Goal: Information Seeking & Learning: Learn about a topic

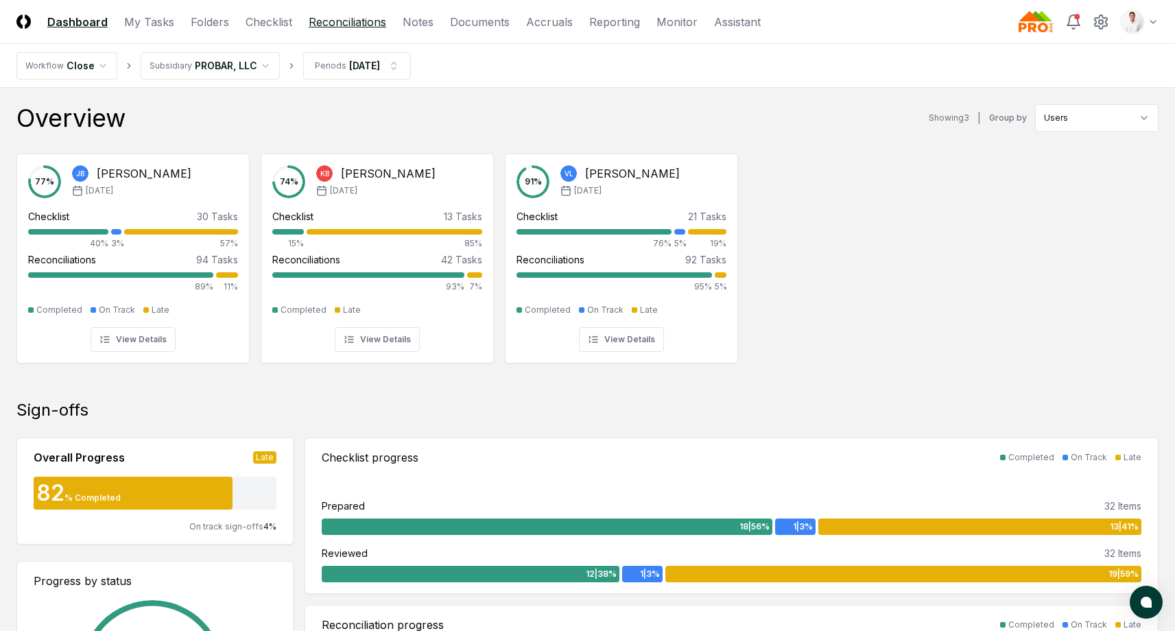
click at [355, 28] on link "Reconciliations" at bounding box center [348, 22] width 78 height 16
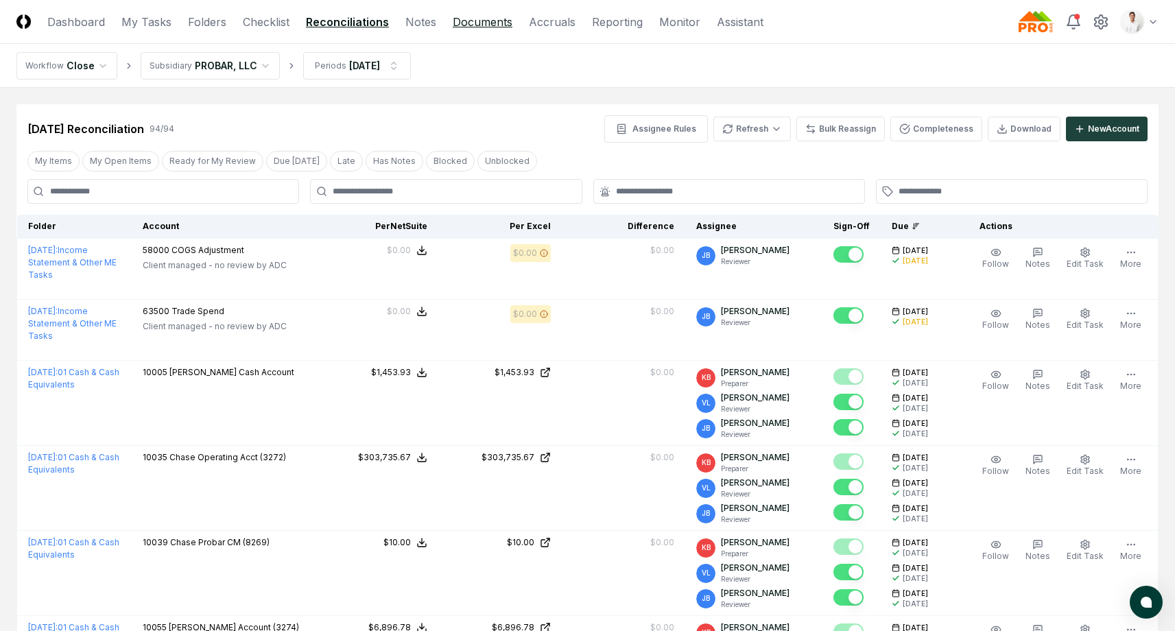
click at [479, 15] on link "Documents" at bounding box center [483, 22] width 60 height 16
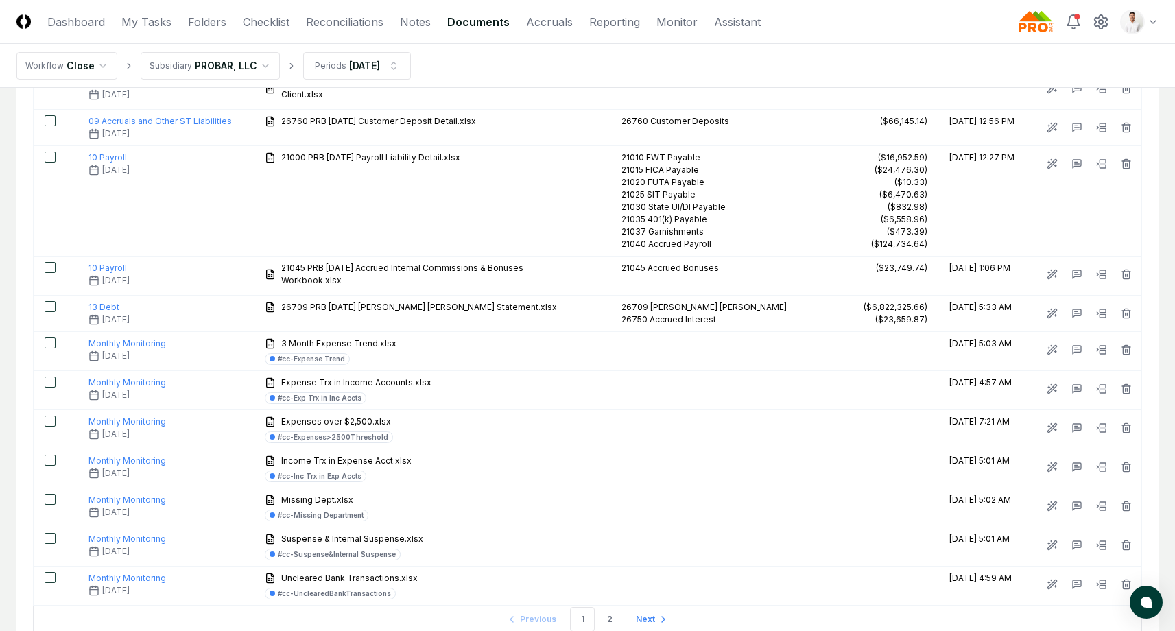
scroll to position [1719, 0]
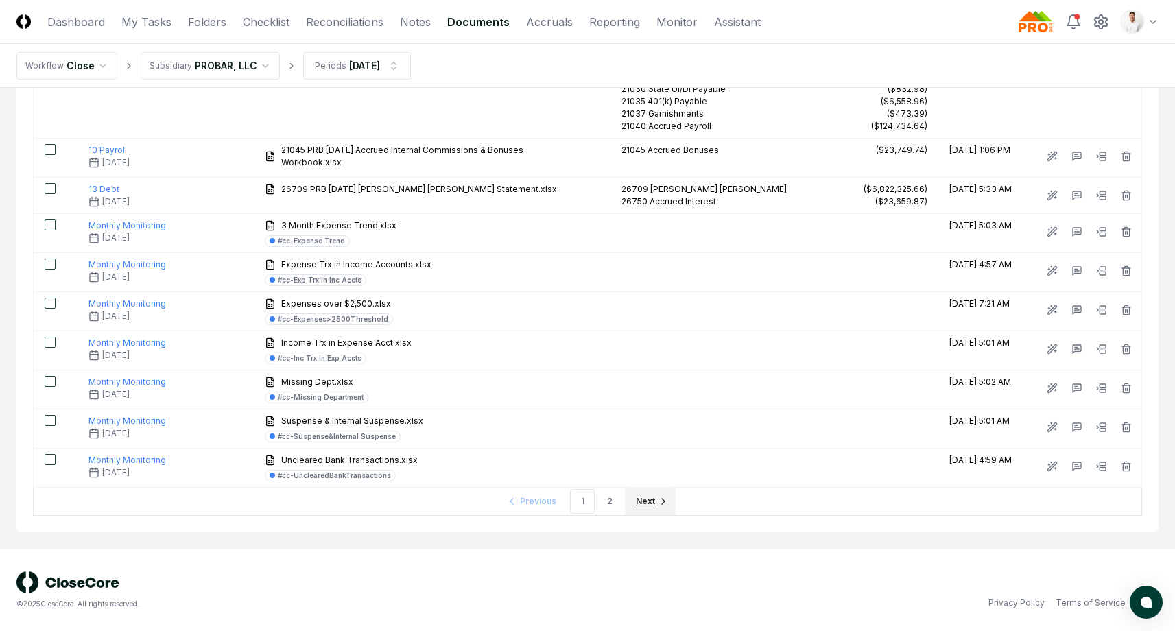
click at [646, 502] on span "Next" at bounding box center [645, 501] width 19 height 12
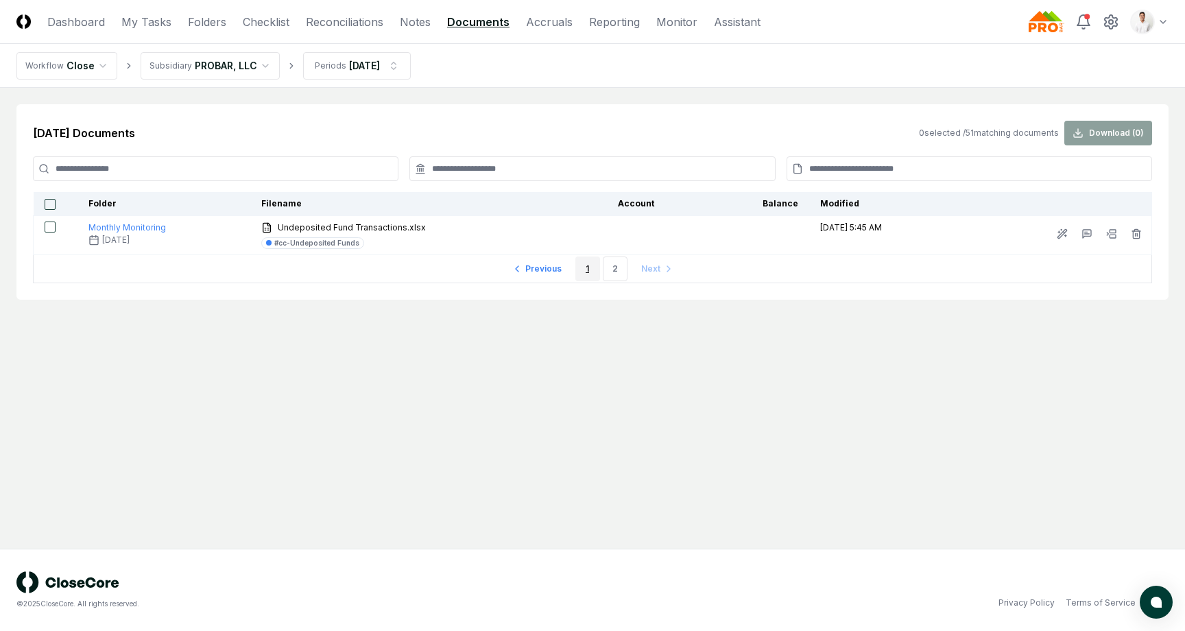
click at [595, 279] on link "1" at bounding box center [588, 269] width 25 height 25
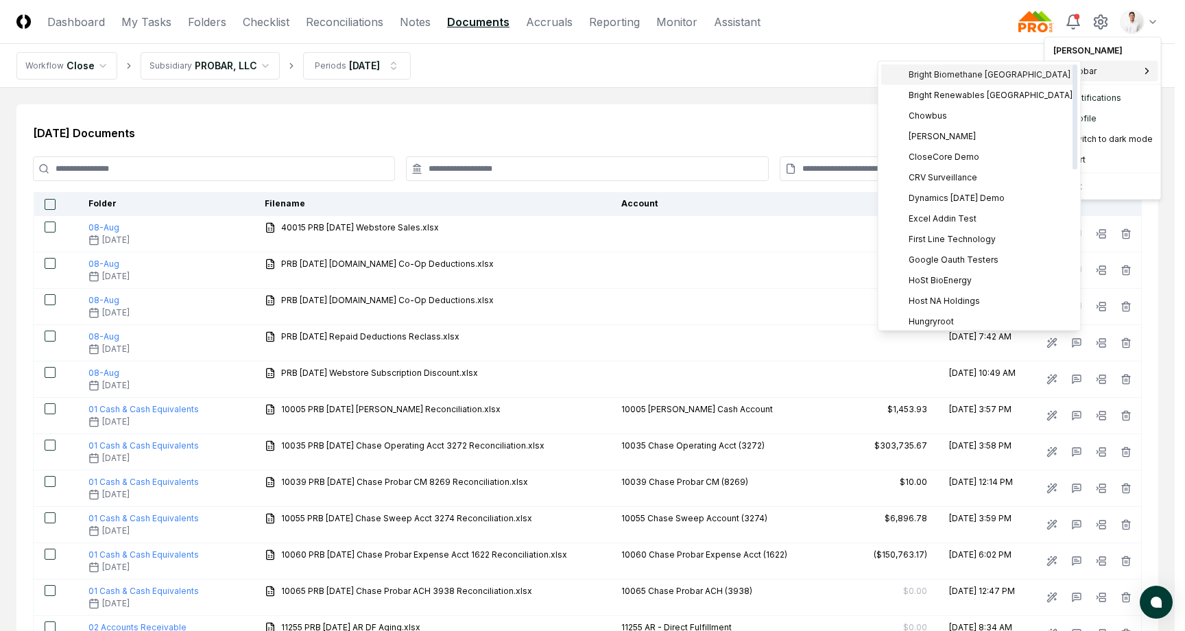
click at [935, 74] on span "Bright Biomethane [GEOGRAPHIC_DATA]" at bounding box center [990, 75] width 162 height 12
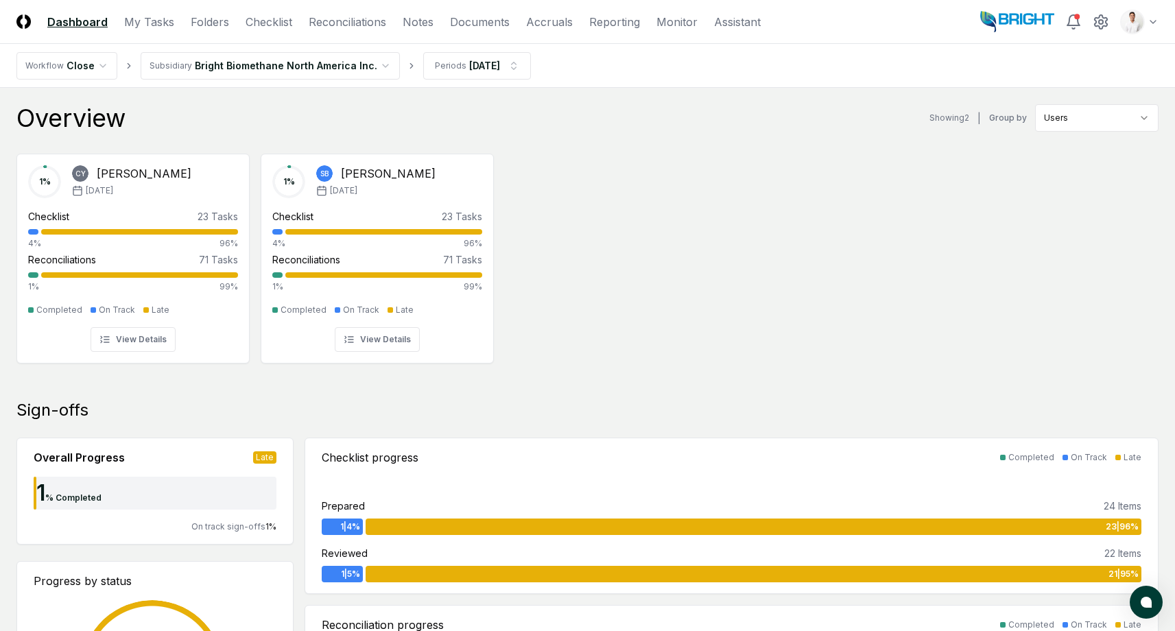
click at [355, 12] on header "CloseCore Dashboard My Tasks Folders Checklist Reconciliations Notes Documents …" at bounding box center [587, 22] width 1175 height 44
click at [352, 28] on link "Reconciliations" at bounding box center [348, 22] width 78 height 16
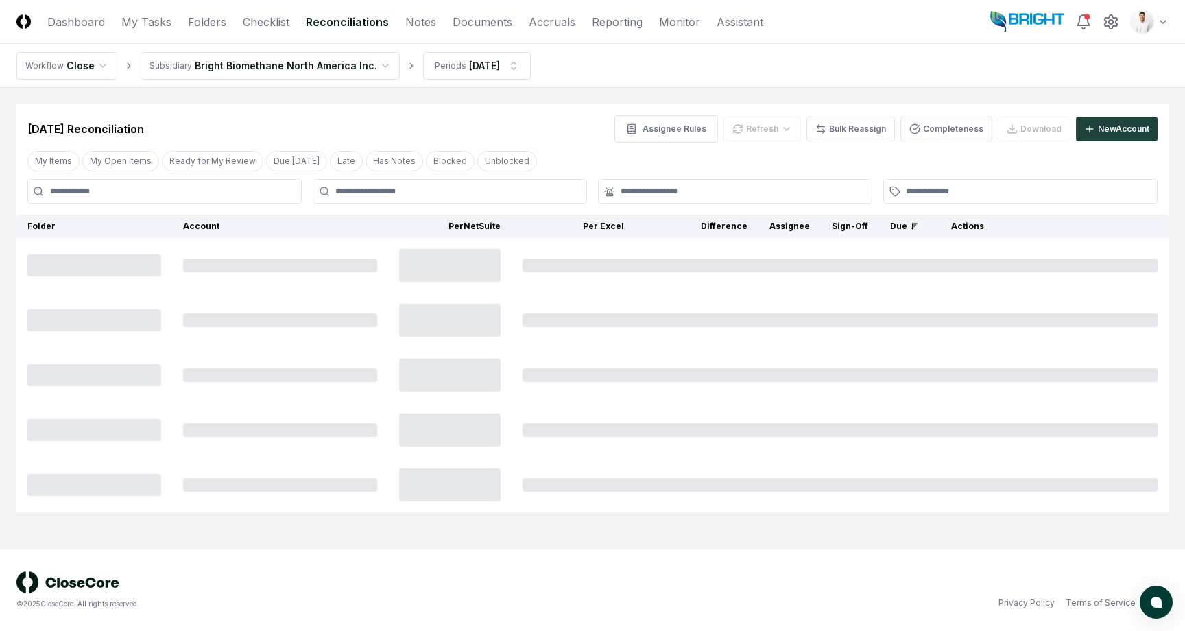
click at [546, 142] on div "Aug 2025 Reconciliation Assignee Rules Refresh Bulk Reassign Completeness Downl…" at bounding box center [592, 128] width 1131 height 27
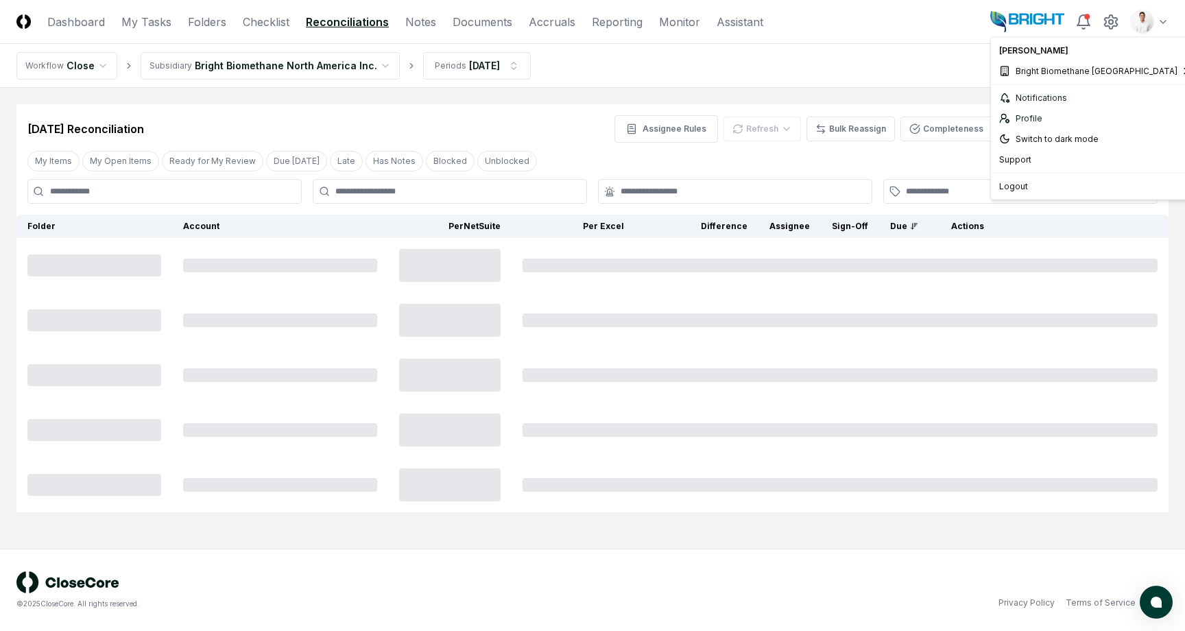
click at [1155, 21] on html "CloseCore Dashboard My Tasks Folders Checklist Reconciliations Notes Documents …" at bounding box center [592, 315] width 1185 height 631
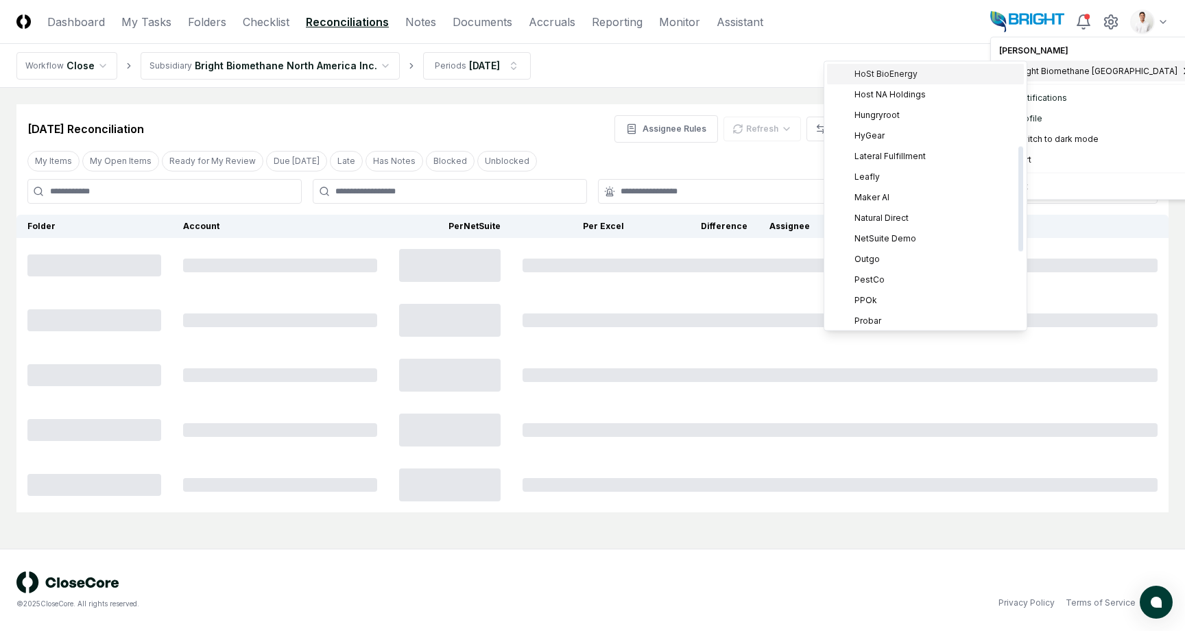
scroll to position [207, 0]
click at [860, 101] on div "Host NA Holdings" at bounding box center [925, 94] width 197 height 21
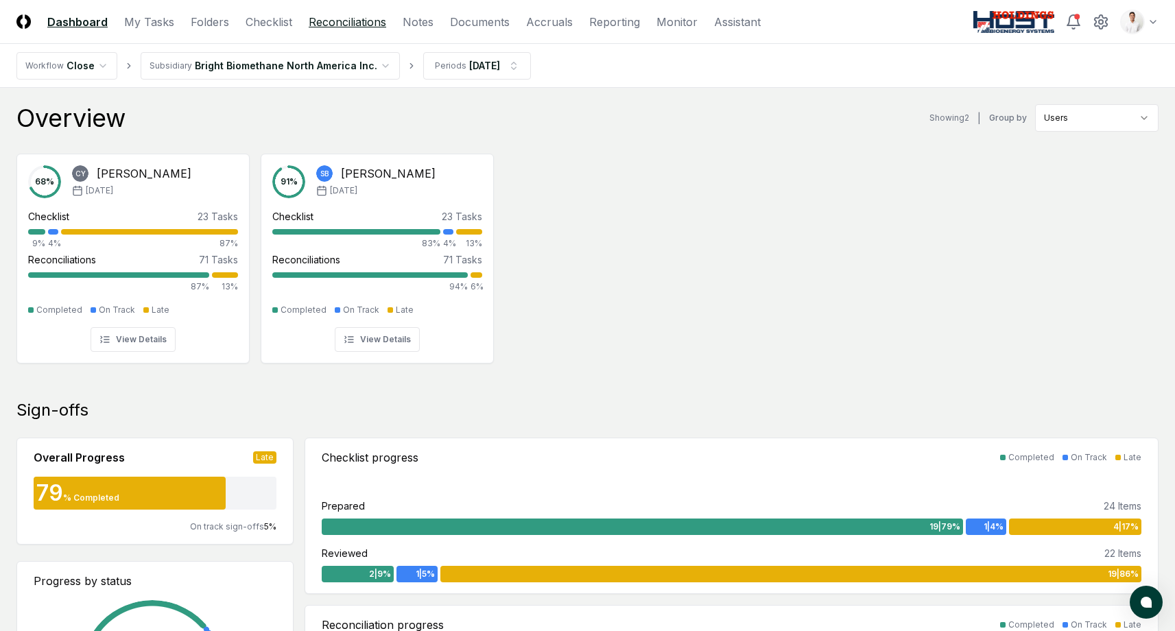
click at [355, 26] on link "Reconciliations" at bounding box center [348, 22] width 78 height 16
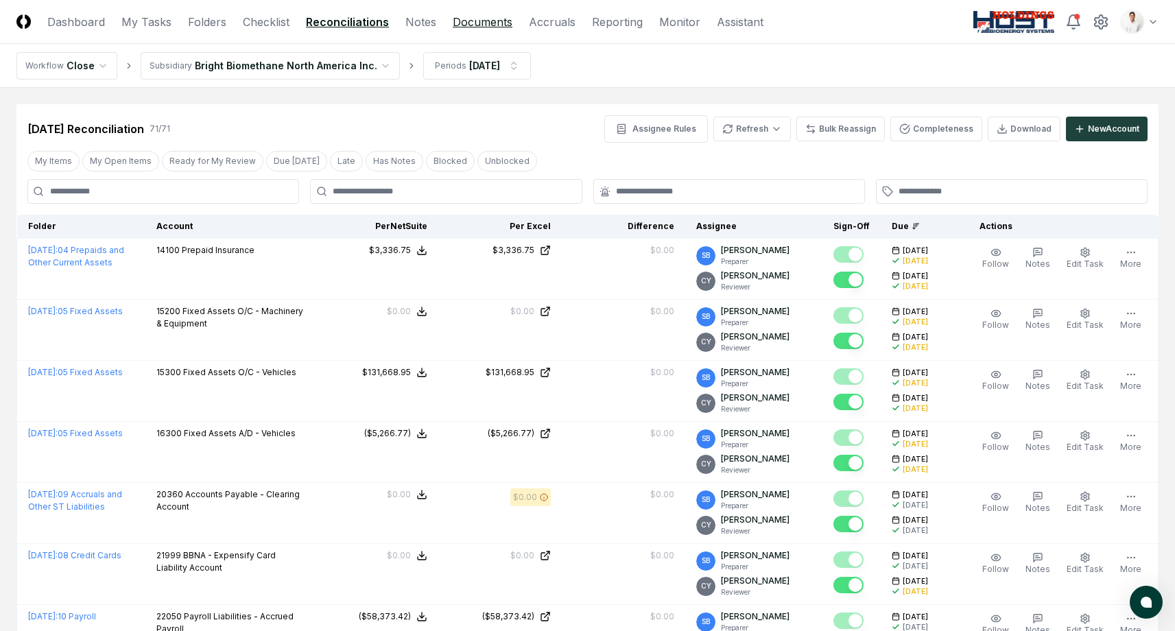
click at [473, 20] on link "Documents" at bounding box center [483, 22] width 60 height 16
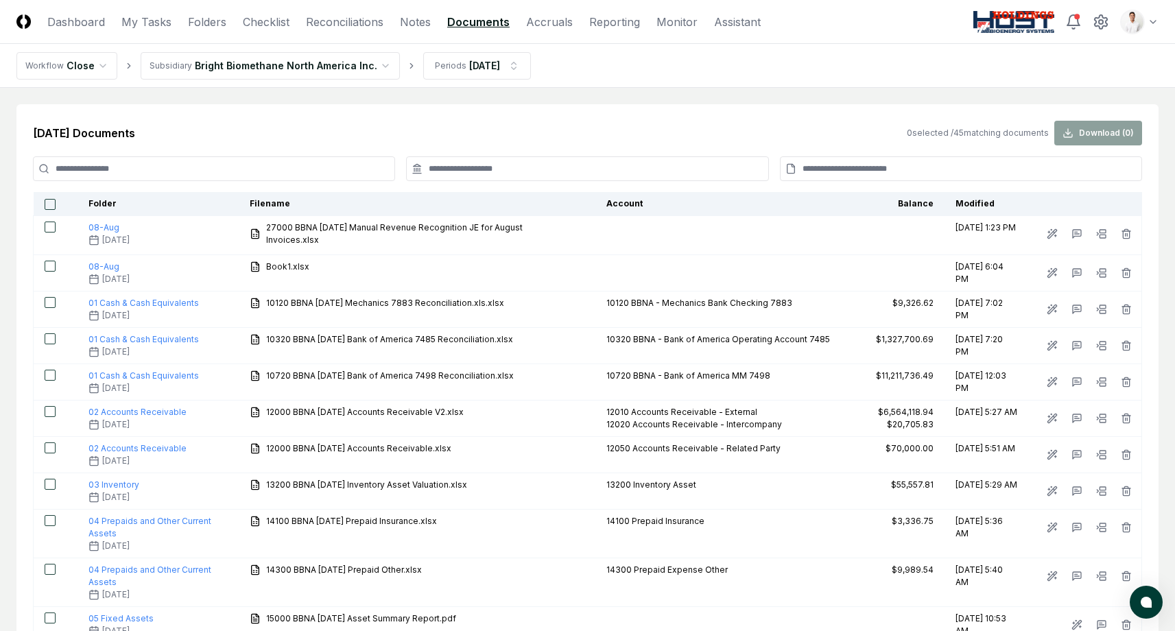
click at [807, 81] on nav "Workflow Close Subsidiary Bright Biomethane North America Inc. Periods Aug 2025" at bounding box center [587, 66] width 1175 height 44
click at [1146, 36] on header "CloseCore Dashboard My Tasks Folders Checklist Reconciliations Notes Documents …" at bounding box center [587, 22] width 1175 height 44
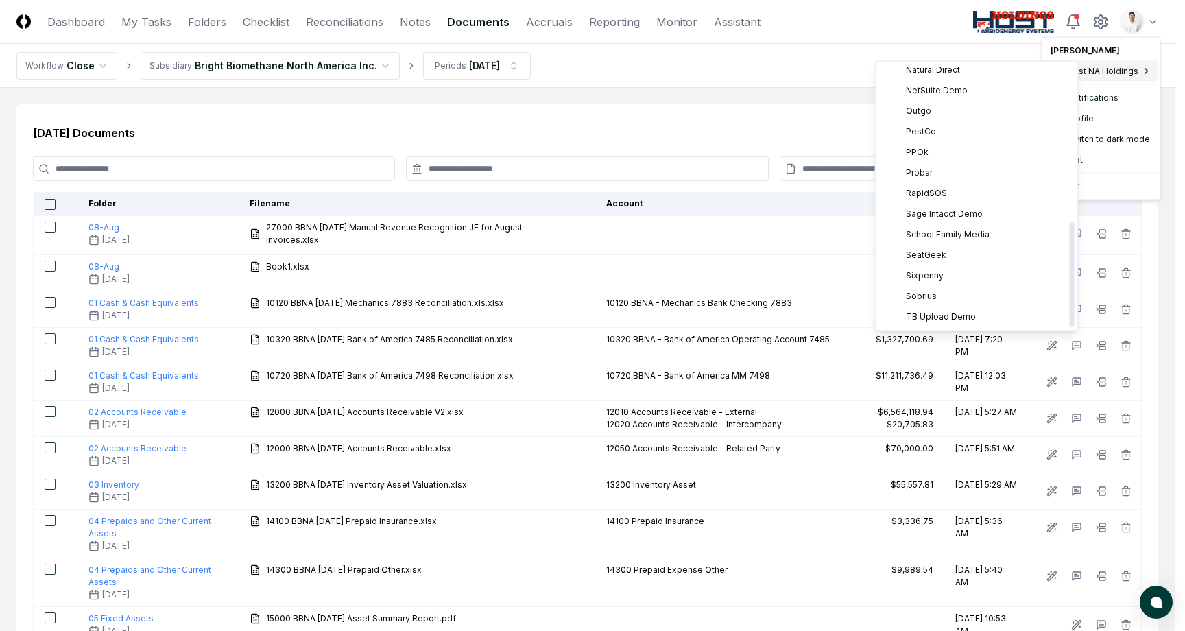
scroll to position [395, 0]
click at [938, 318] on span "Vigilant Biosciences" at bounding box center [947, 317] width 82 height 12
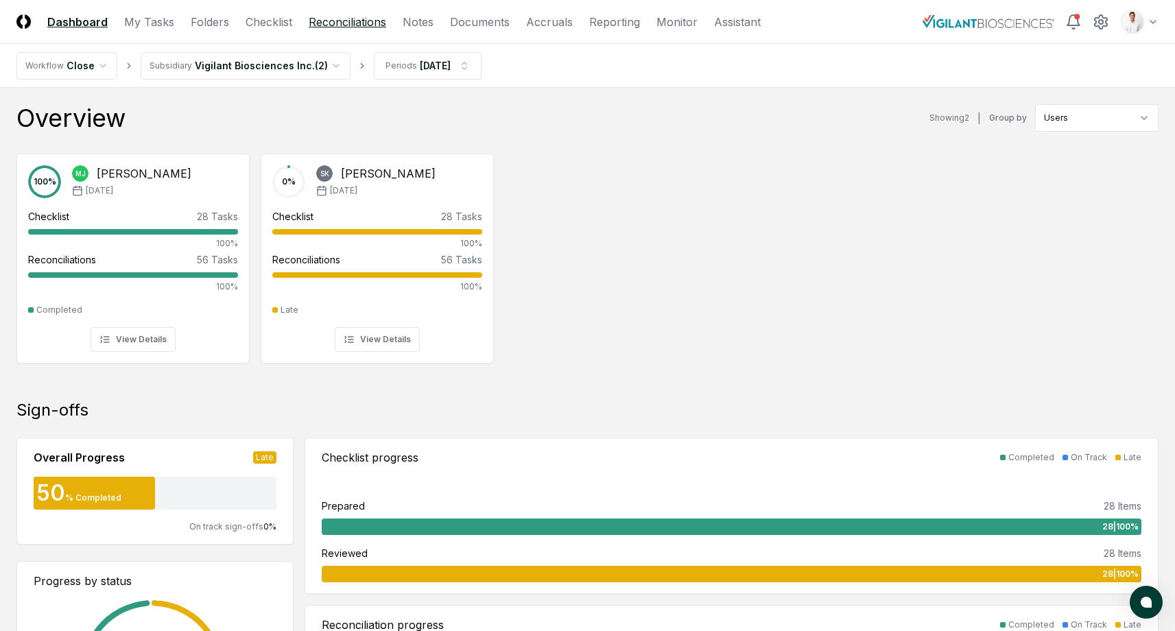
click at [321, 25] on link "Reconciliations" at bounding box center [348, 22] width 78 height 16
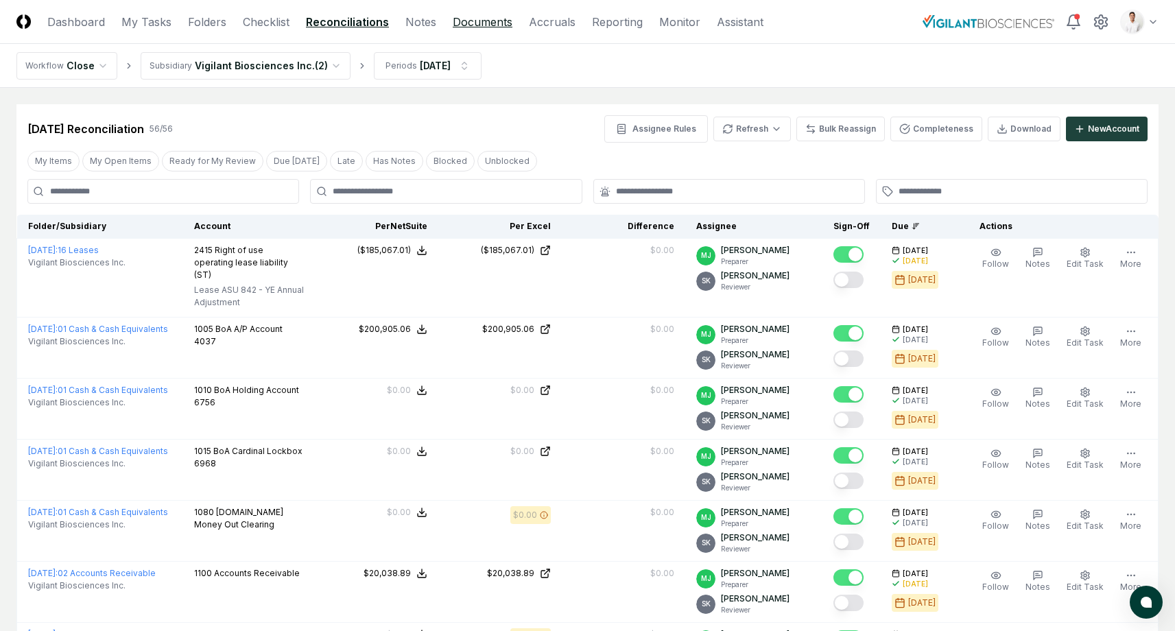
click at [469, 14] on link "Documents" at bounding box center [483, 22] width 60 height 16
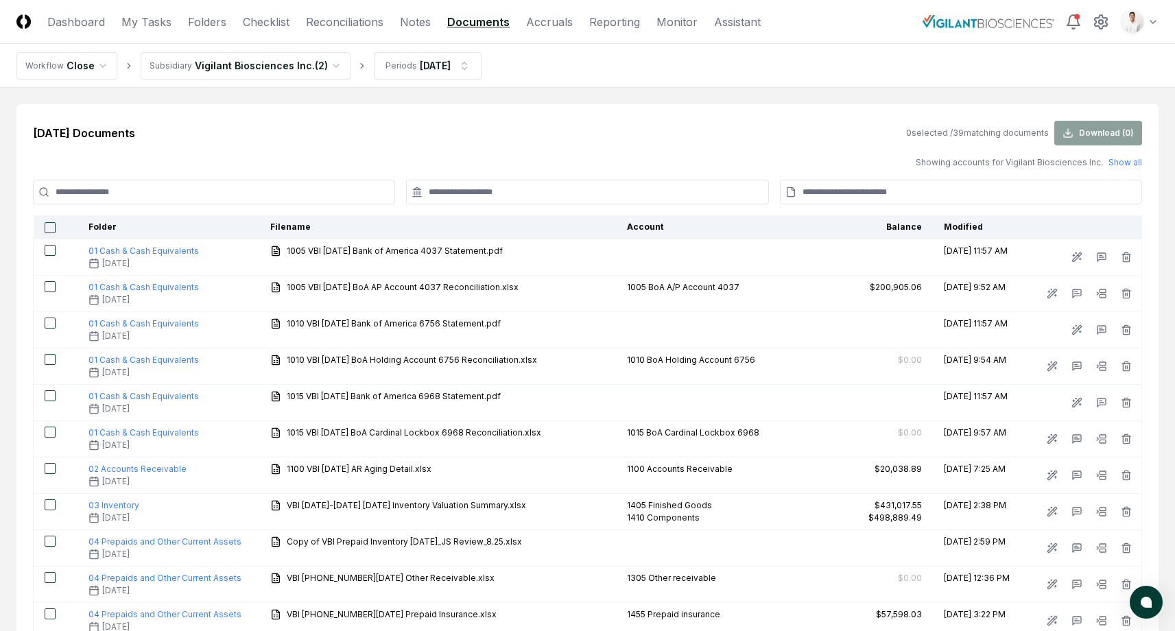
click at [430, 125] on div "[DATE] Documents 0 selected / 39 matching documents Download ( 0 )" at bounding box center [587, 133] width 1109 height 25
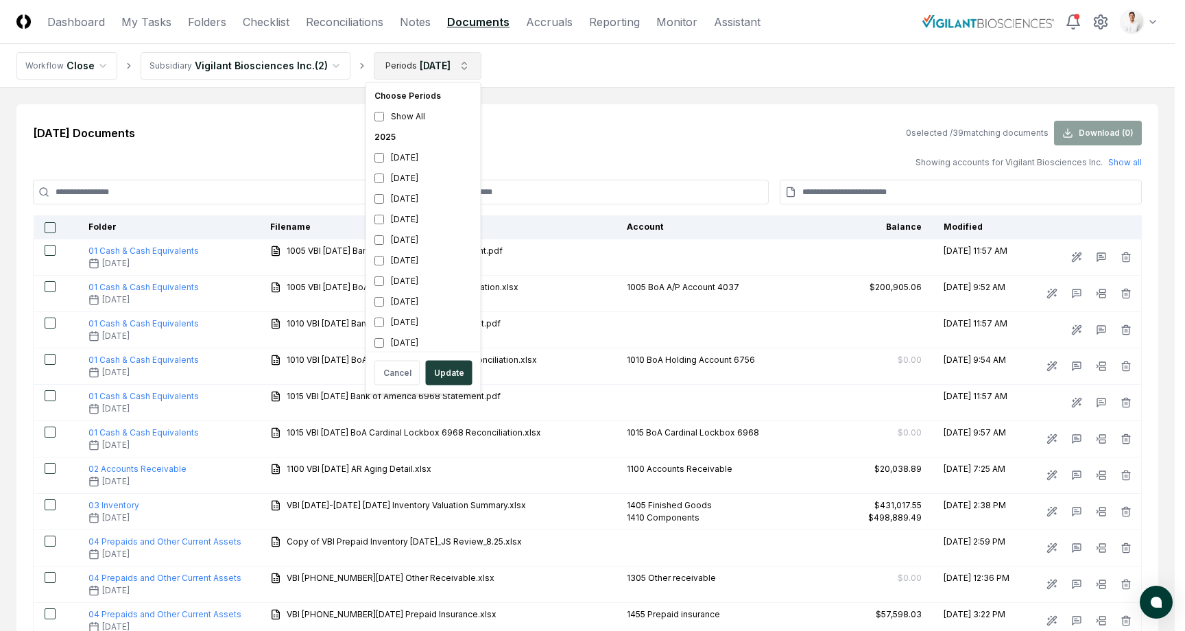
click at [413, 227] on div "September 2025" at bounding box center [423, 219] width 109 height 21
click at [413, 238] on div "August 2025" at bounding box center [423, 240] width 109 height 21
click at [413, 228] on div "September 2025" at bounding box center [423, 219] width 109 height 21
click at [413, 271] on div "June 2025" at bounding box center [423, 281] width 109 height 21
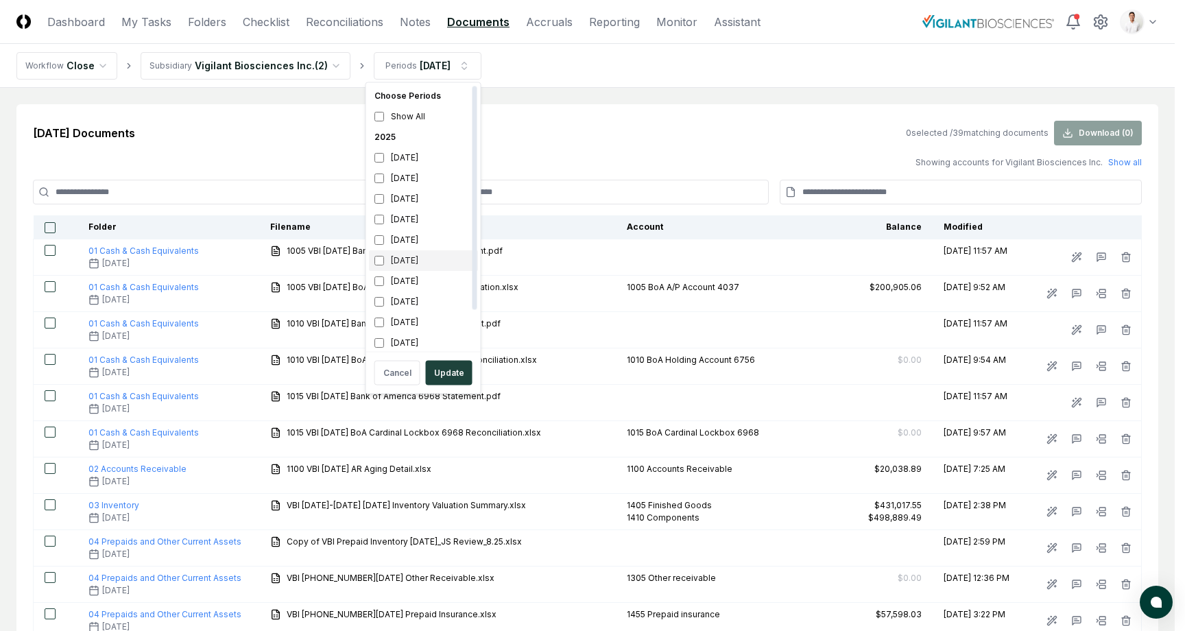
click at [413, 265] on div "[DATE]" at bounding box center [423, 260] width 109 height 21
click at [413, 283] on div "June 2025" at bounding box center [423, 281] width 109 height 21
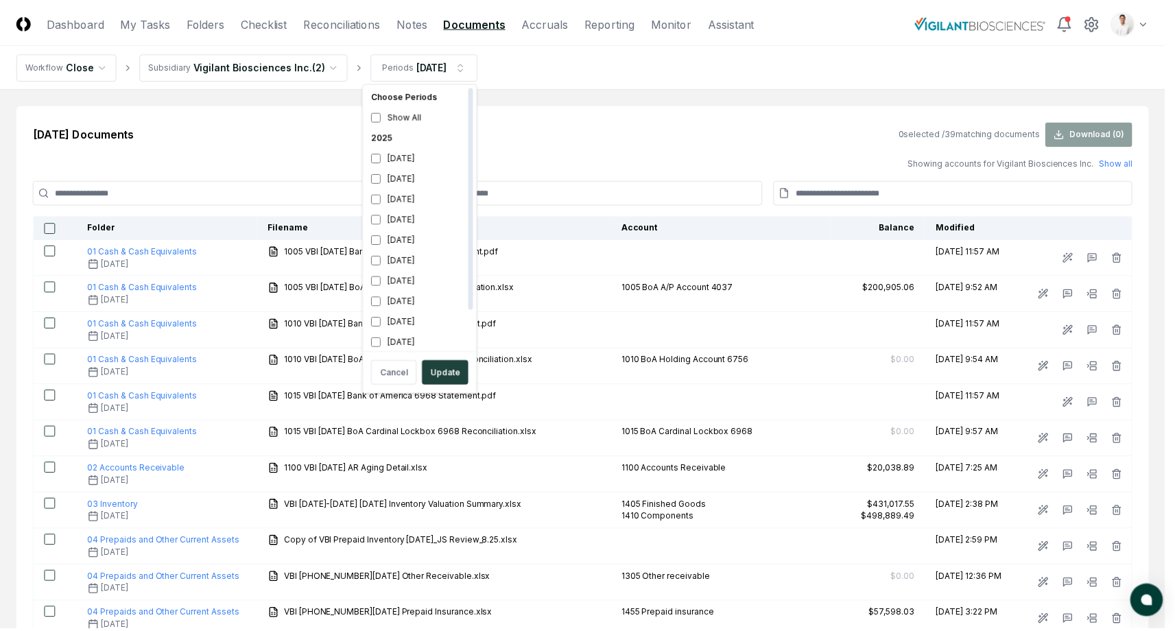
scroll to position [45, 0]
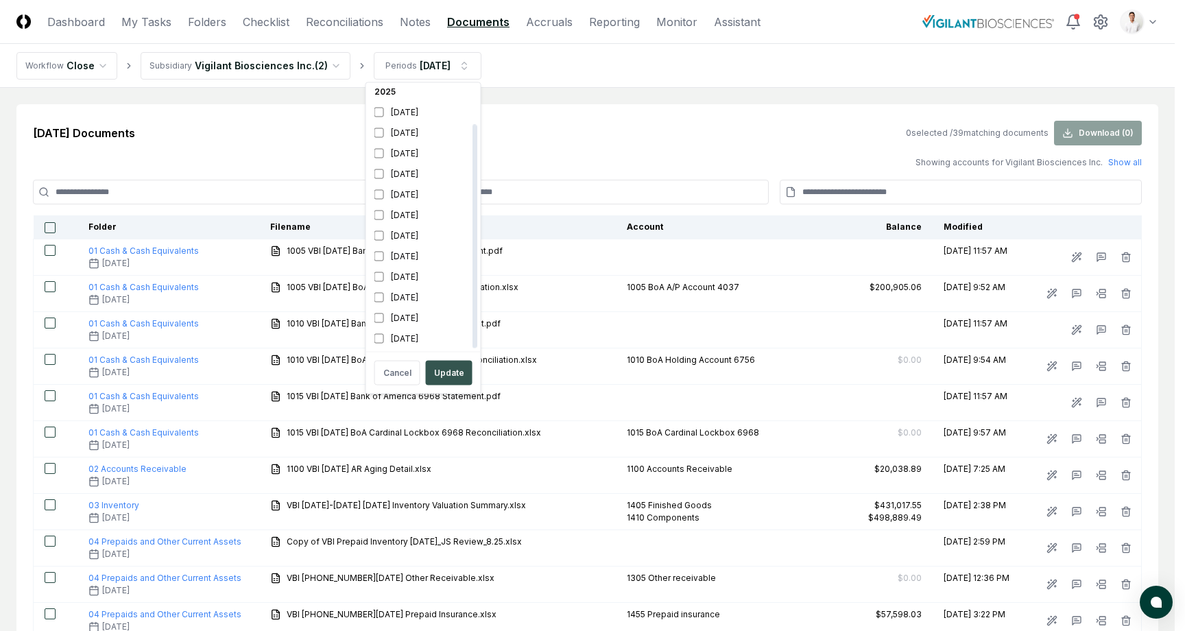
click at [438, 367] on button "Update" at bounding box center [449, 373] width 47 height 25
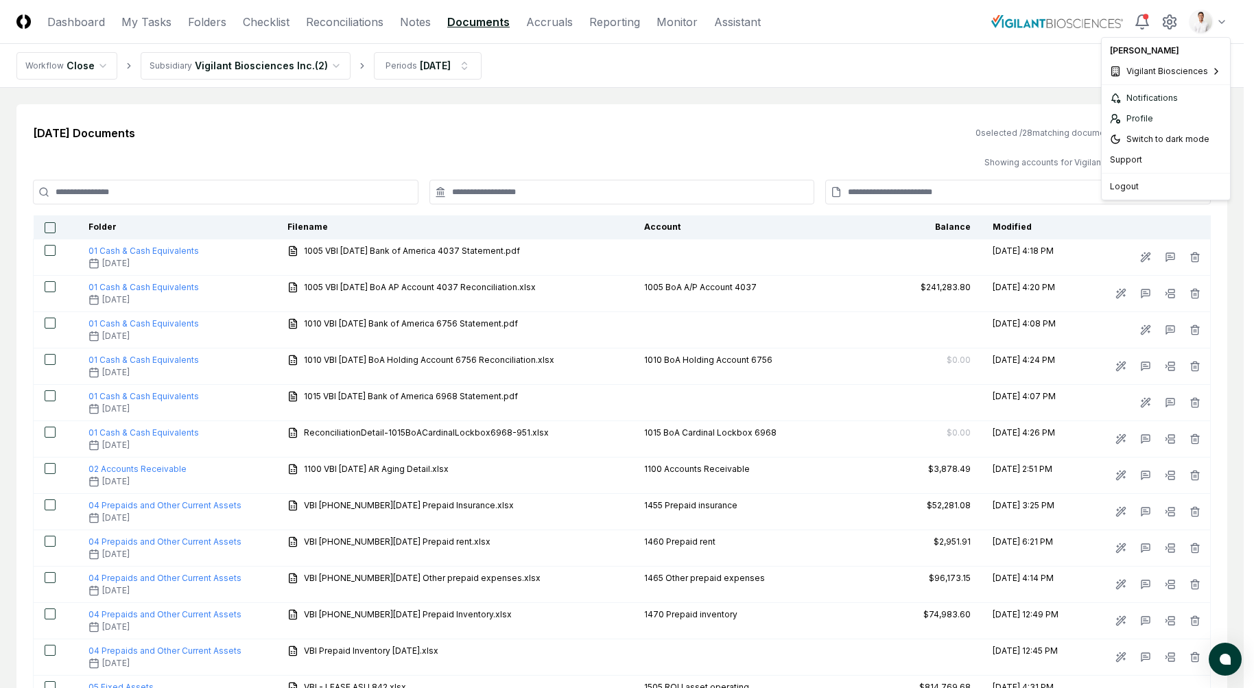
click at [1185, 26] on html "CloseCore Dashboard My Tasks Folders Checklist Reconciliations Notes Documents …" at bounding box center [627, 698] width 1254 height 1397
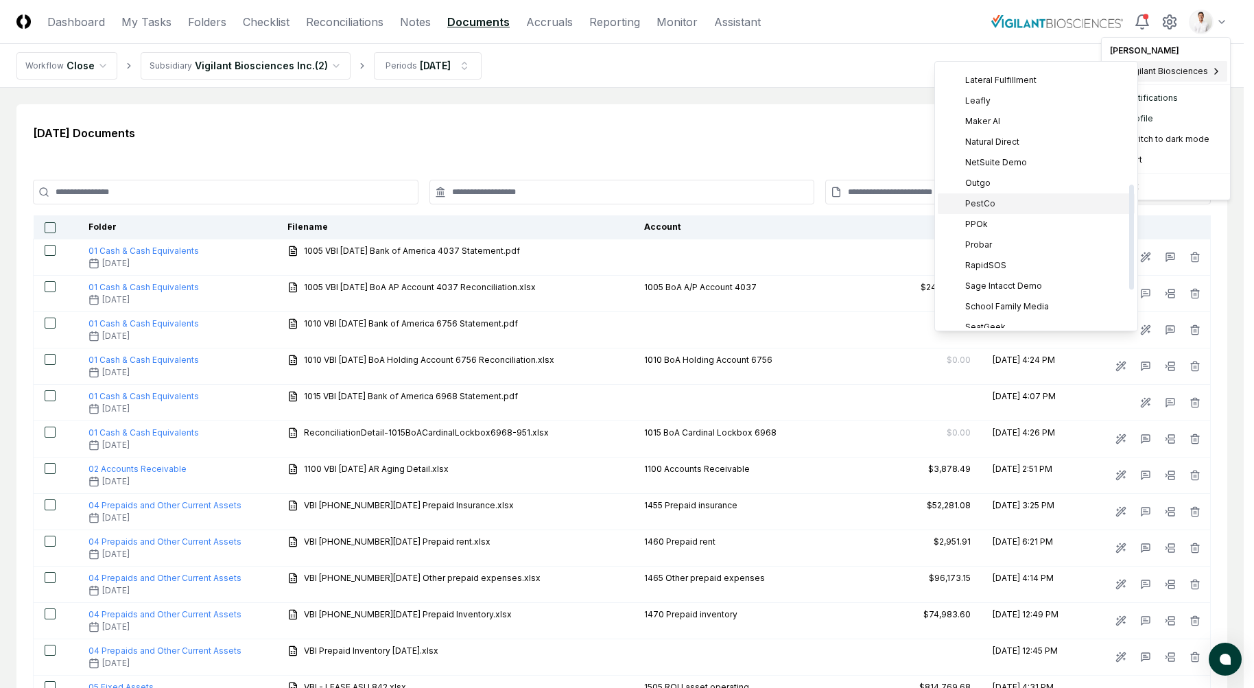
scroll to position [300, 0]
click at [1004, 207] on div "PPOk" at bounding box center [1036, 206] width 197 height 21
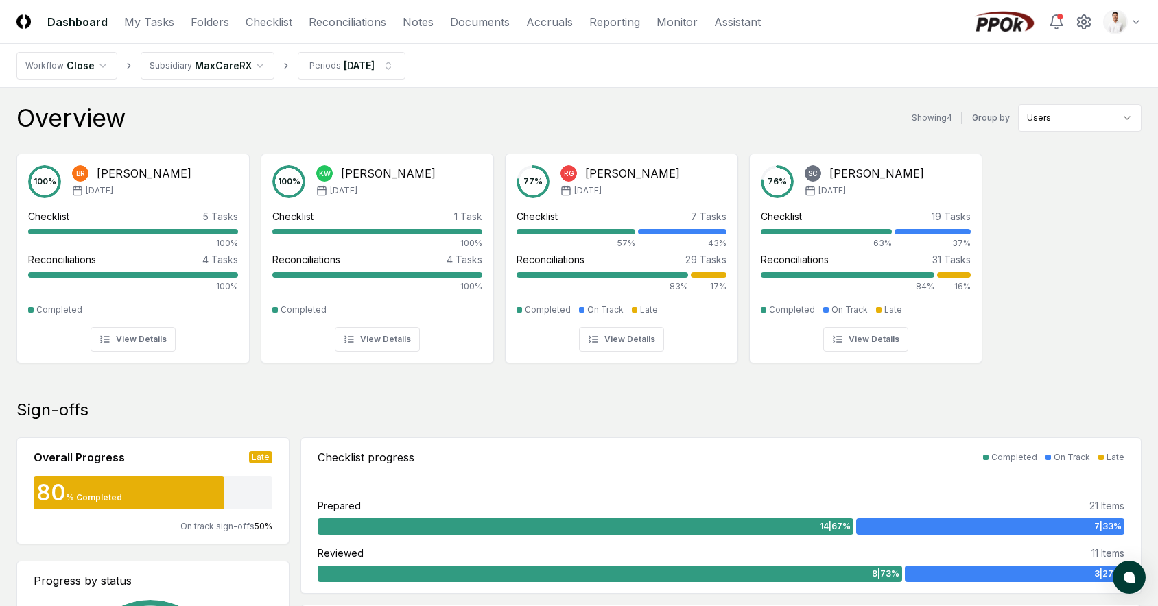
click at [599, 62] on nav "Workflow Close Subsidiary MaxCareRX Periods [DATE]" at bounding box center [579, 66] width 1158 height 44
click at [333, 10] on header "CloseCore Dashboard My Tasks Folders Checklist Reconciliations Notes Documents …" at bounding box center [579, 22] width 1158 height 44
click at [335, 18] on link "Reconciliations" at bounding box center [348, 22] width 78 height 16
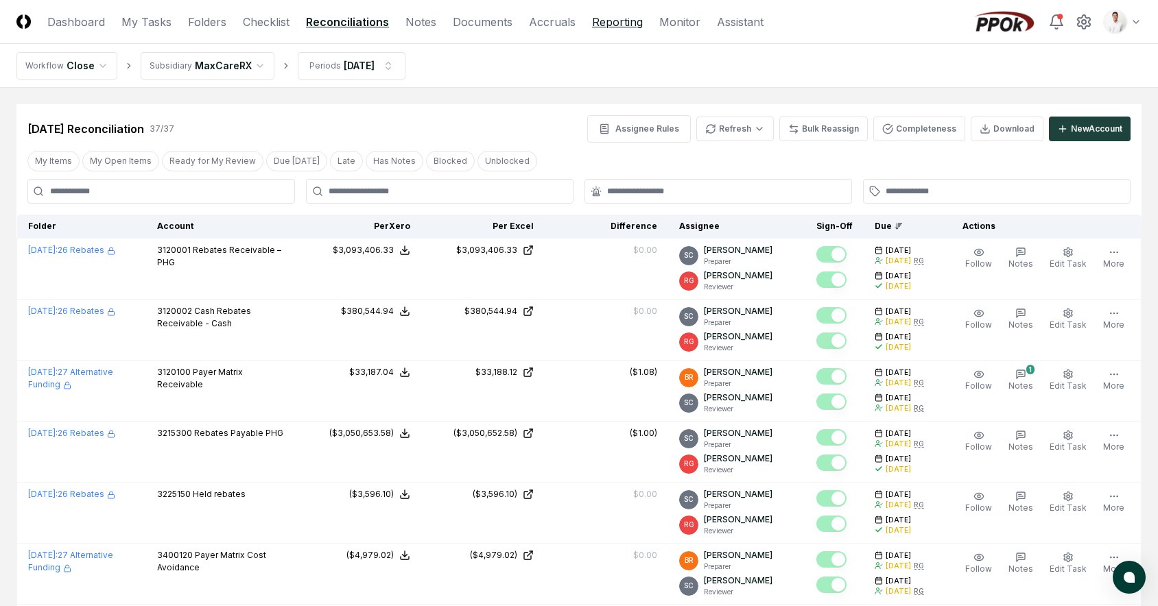
click at [599, 25] on link "Reporting" at bounding box center [617, 22] width 51 height 16
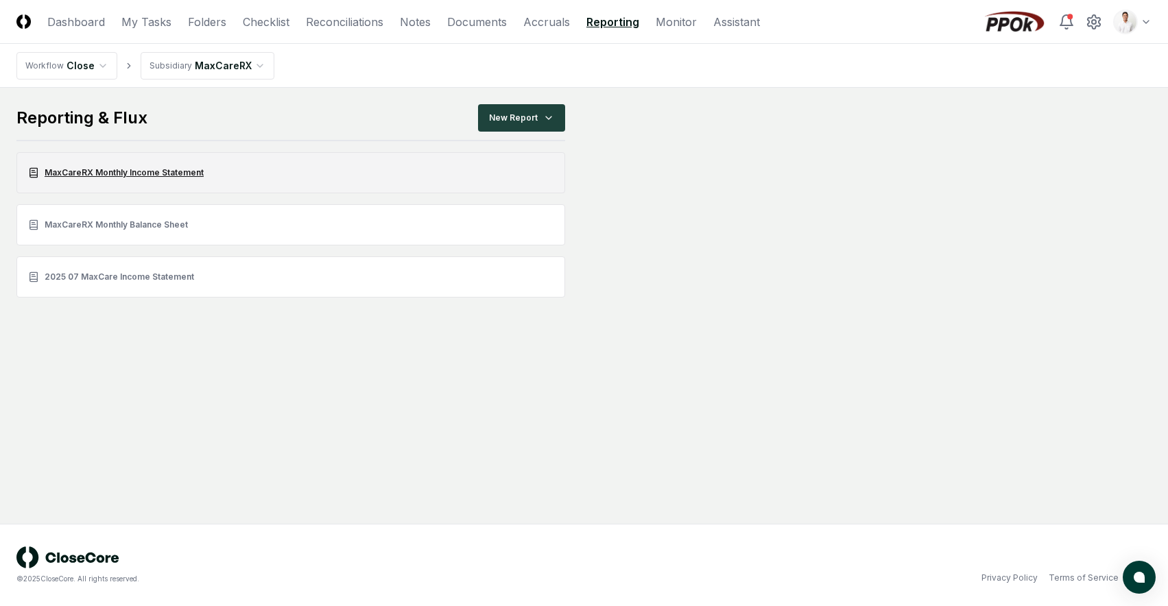
click at [175, 169] on link "MaxCareRX Monthly Income Statement" at bounding box center [290, 172] width 549 height 41
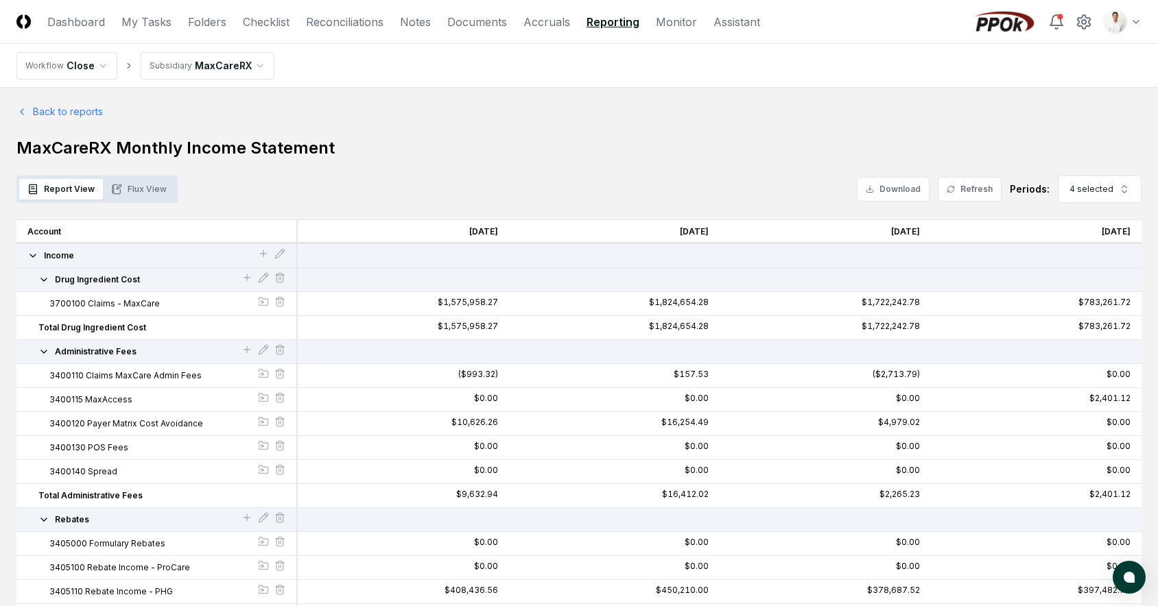
click at [45, 258] on span "Income" at bounding box center [59, 256] width 30 height 12
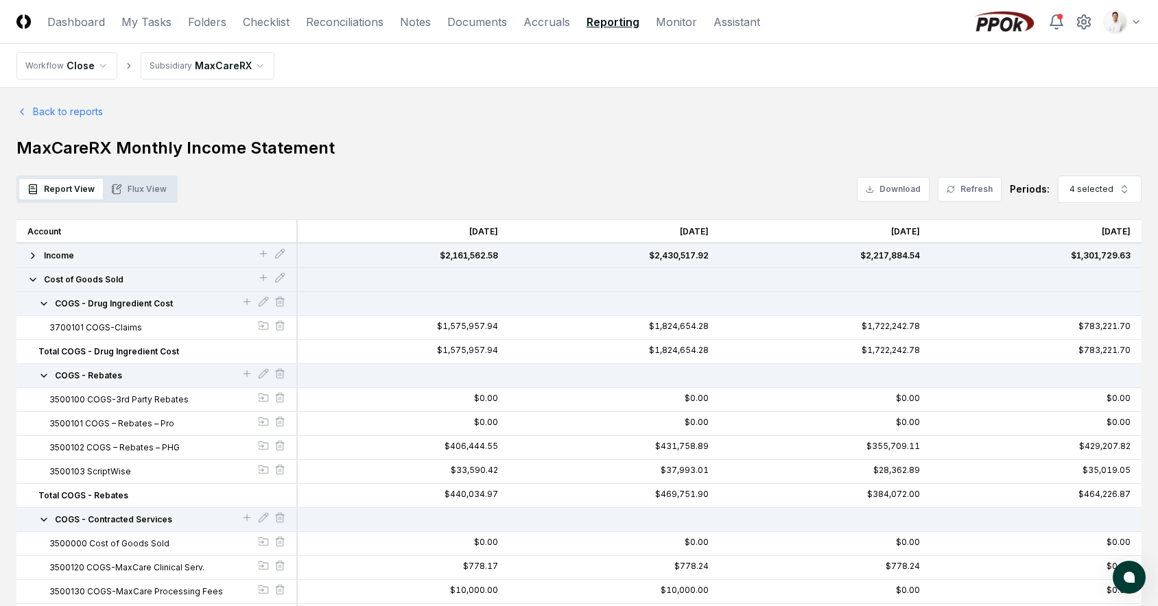
click at [36, 275] on icon "button" at bounding box center [32, 279] width 11 height 11
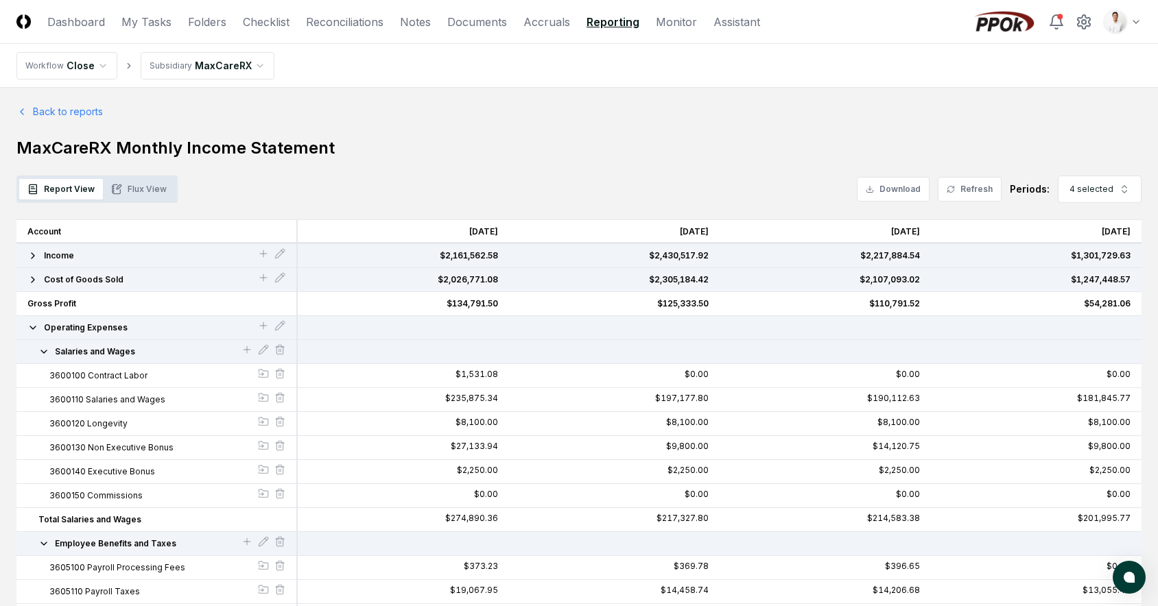
click at [33, 322] on button "Operating Expenses" at bounding box center [142, 328] width 230 height 12
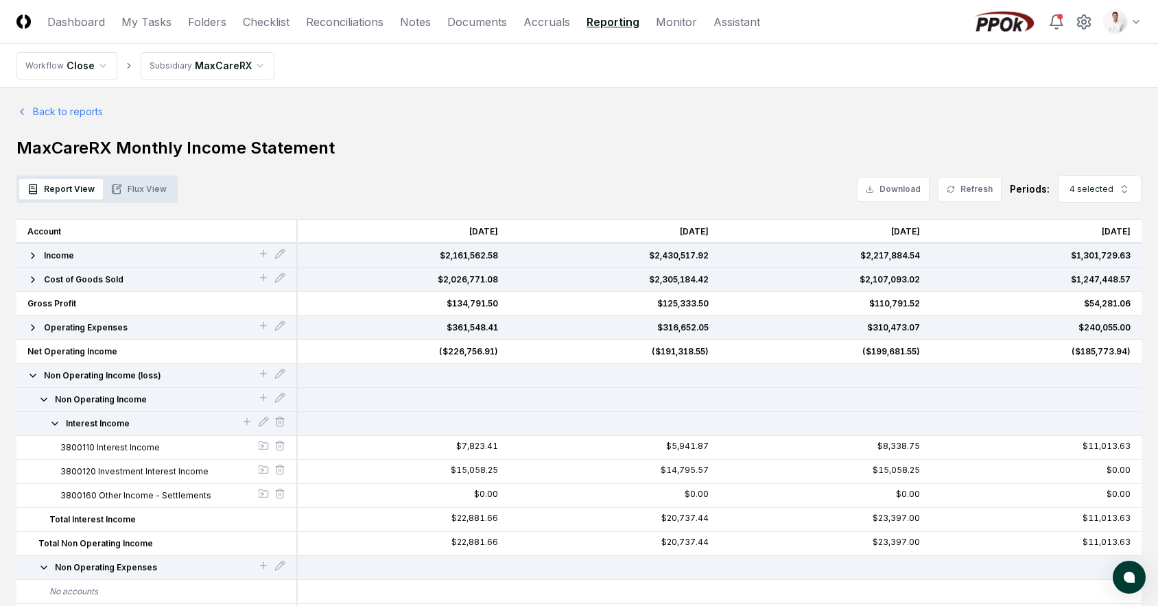
click at [31, 379] on icon "button" at bounding box center [32, 375] width 11 height 11
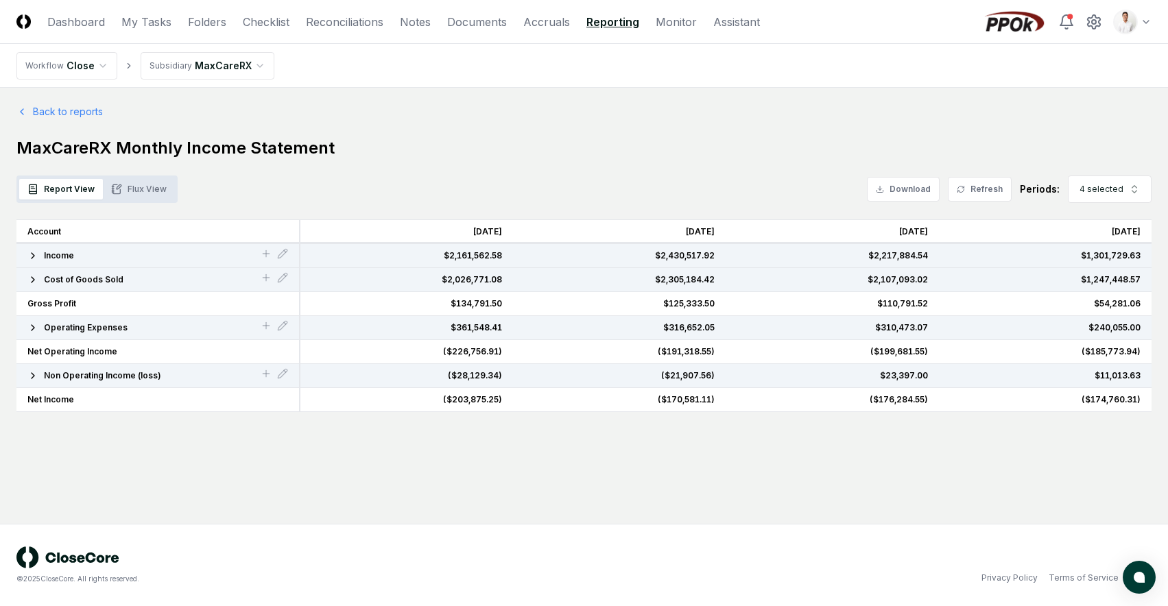
click at [32, 332] on icon "button" at bounding box center [32, 327] width 11 height 11
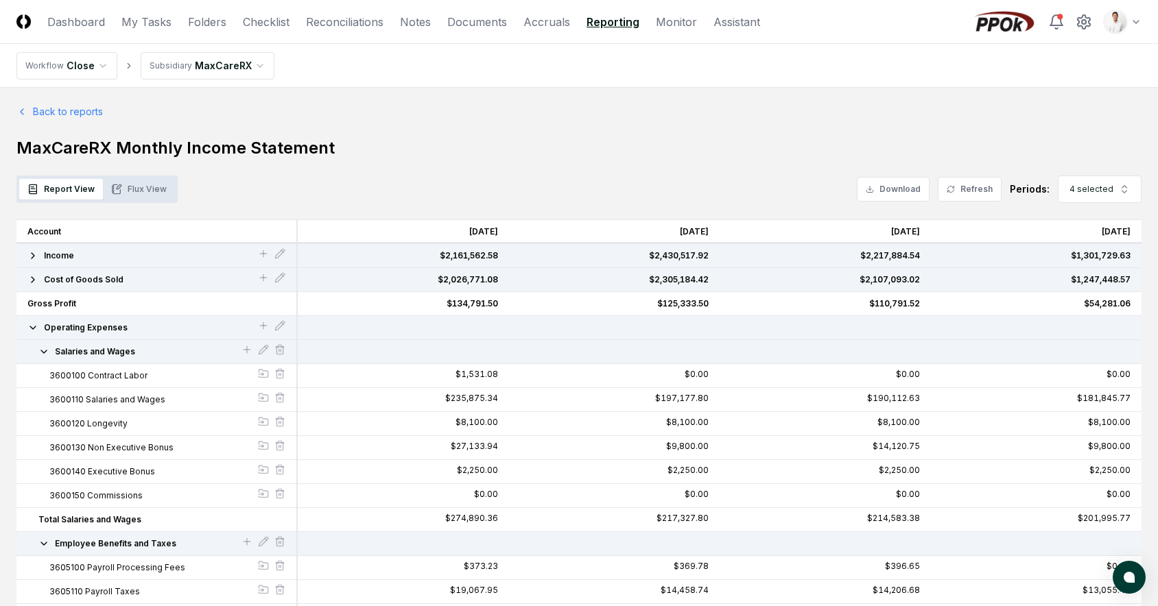
click at [32, 329] on icon "button" at bounding box center [32, 327] width 11 height 11
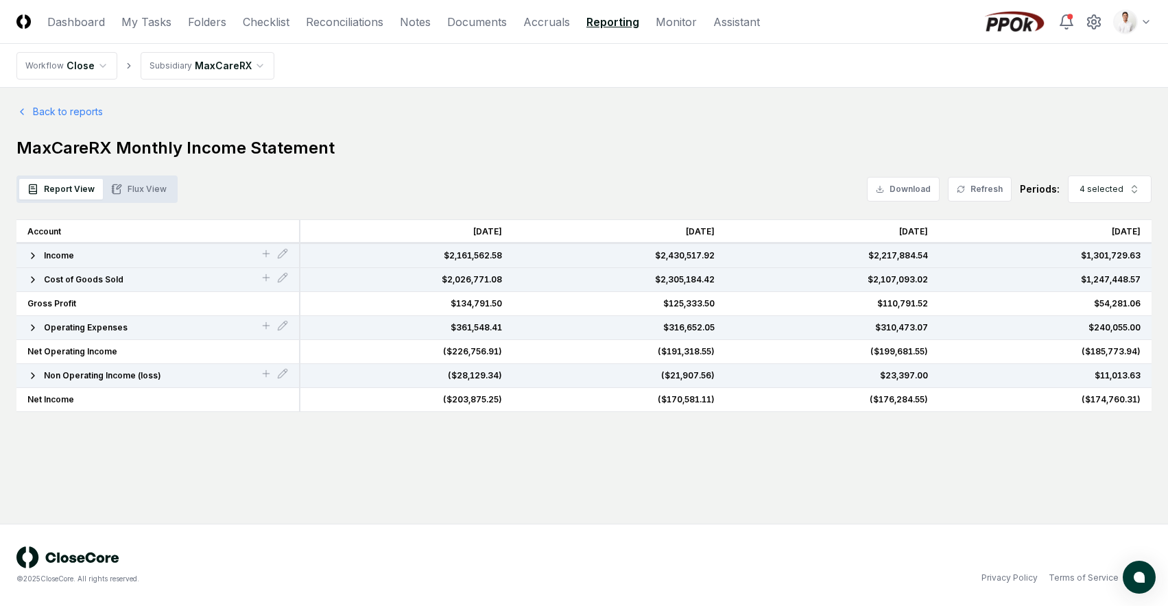
click at [29, 373] on icon "button" at bounding box center [32, 375] width 11 height 11
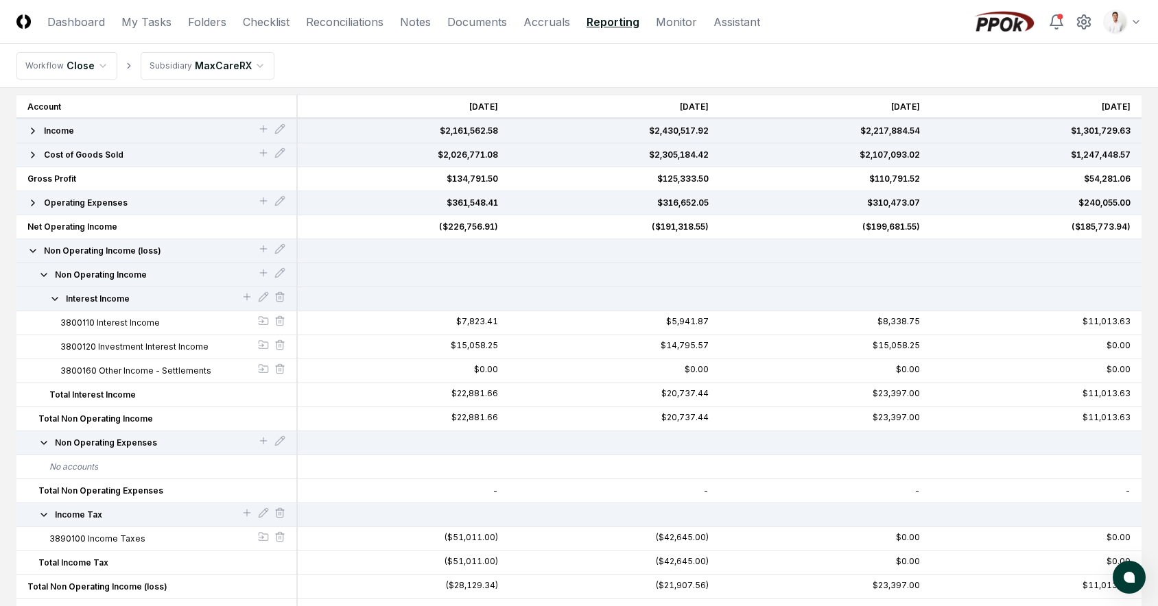
scroll to position [136, 0]
